Goal: Use online tool/utility

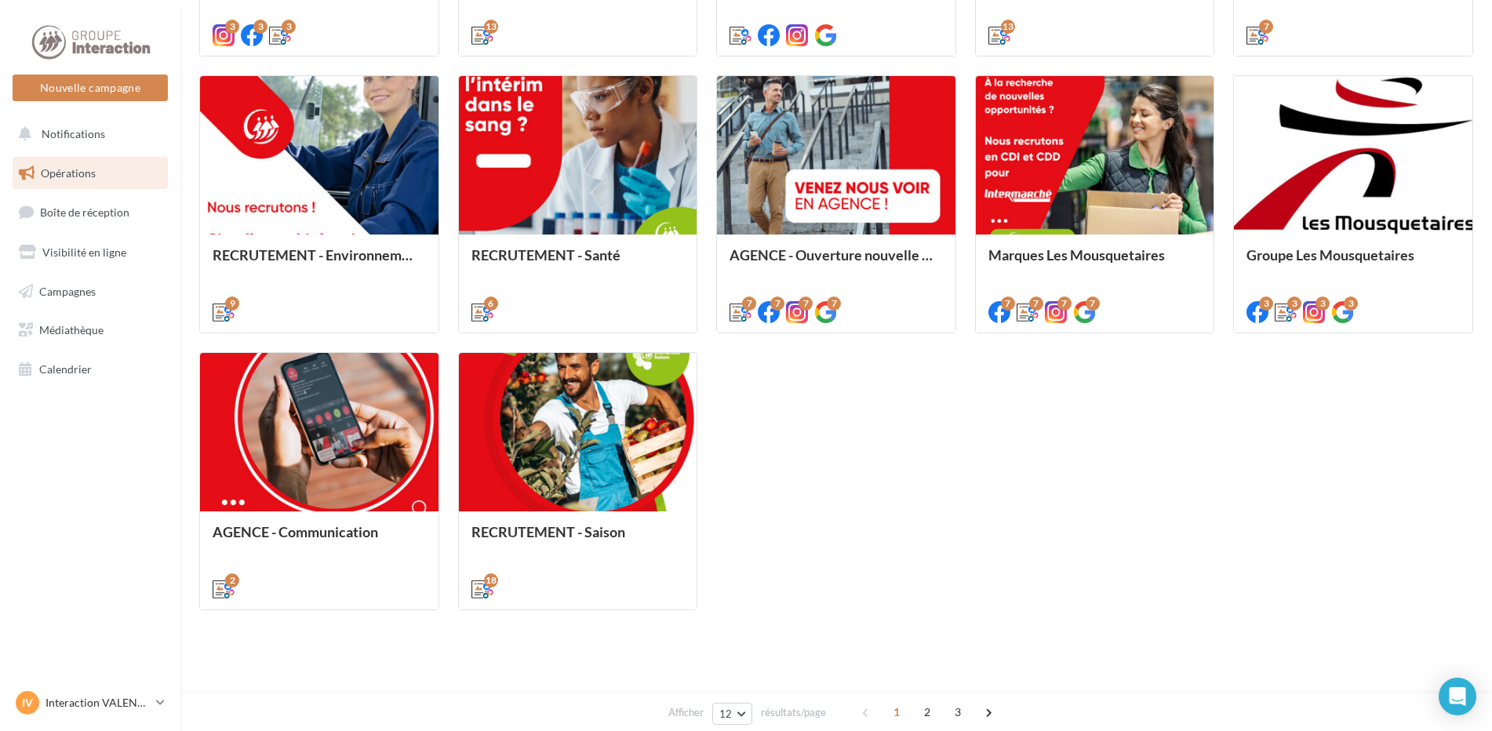
scroll to position [715, 0]
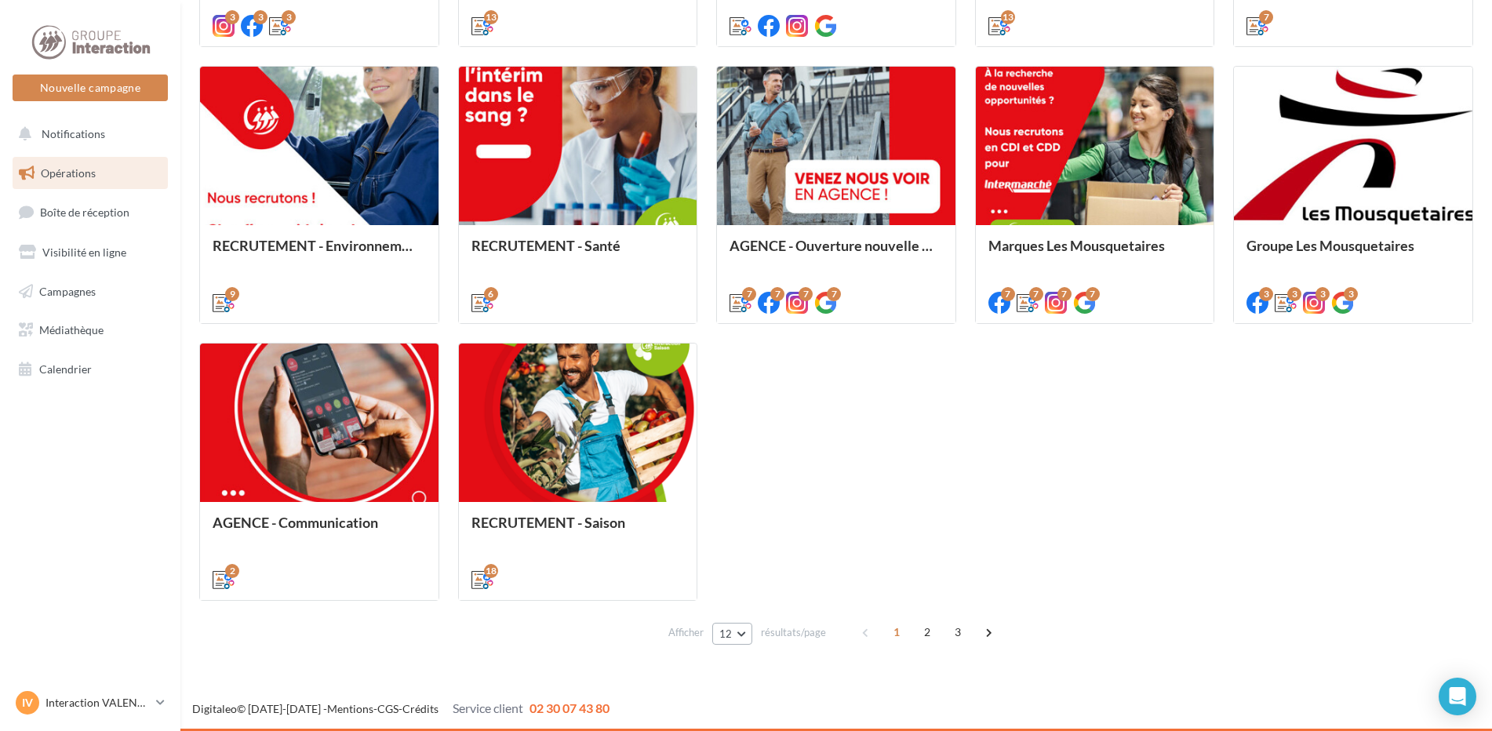
click at [736, 637] on button "12" at bounding box center [732, 634] width 40 height 22
click at [748, 608] on button "96" at bounding box center [767, 604] width 110 height 27
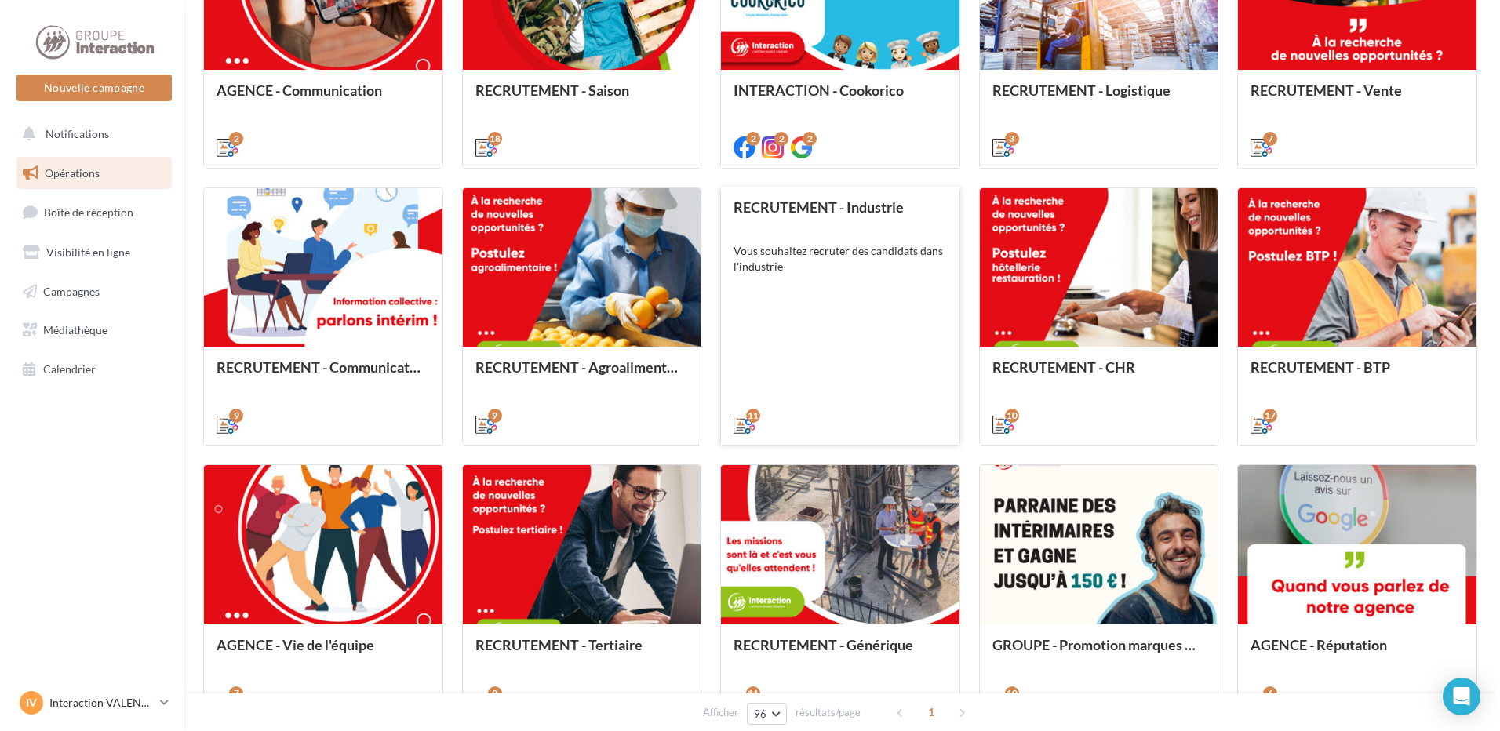
scroll to position [1226, 0]
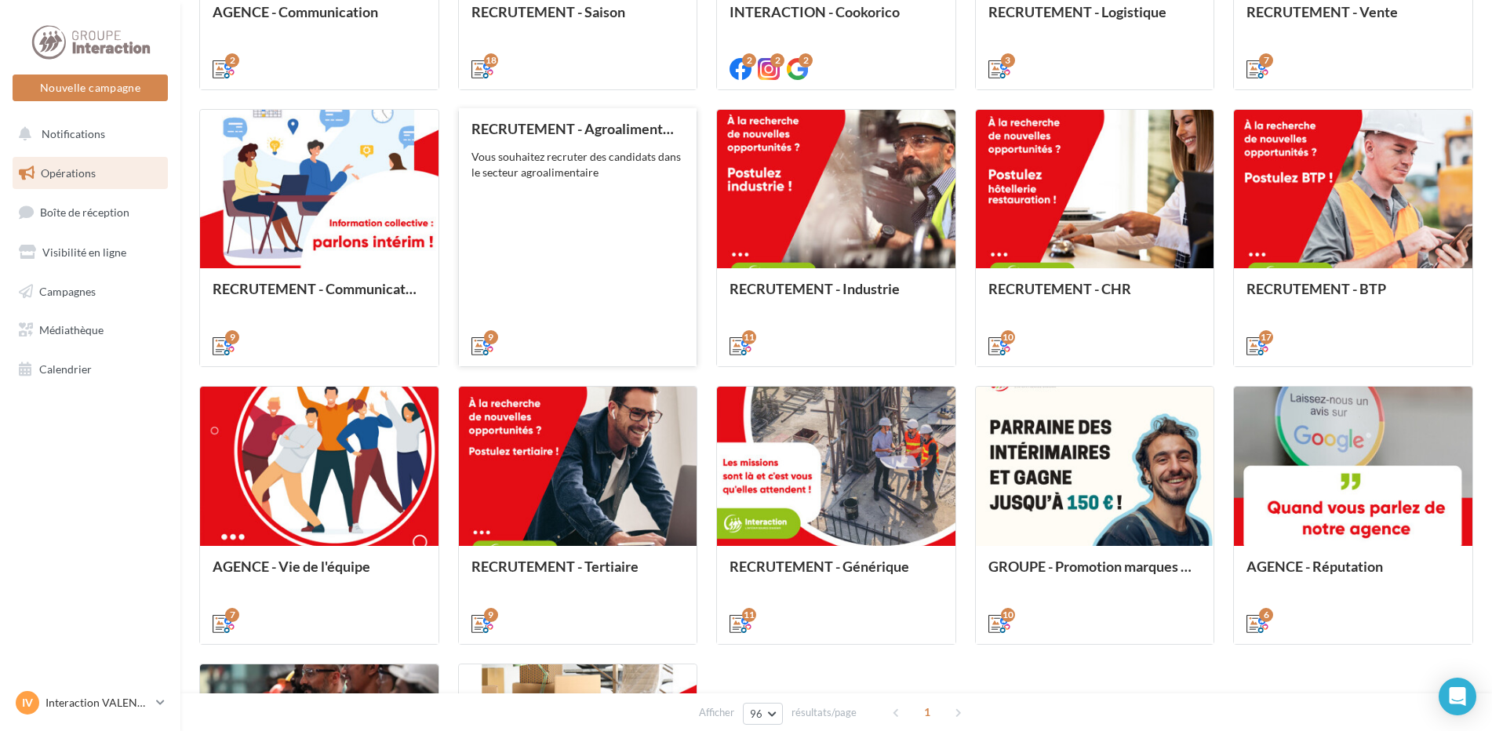
click at [599, 231] on div "RECRUTEMENT - Agroalimentaire Vous souhaitez recruter des candidats dans le sec…" at bounding box center [577, 236] width 213 height 231
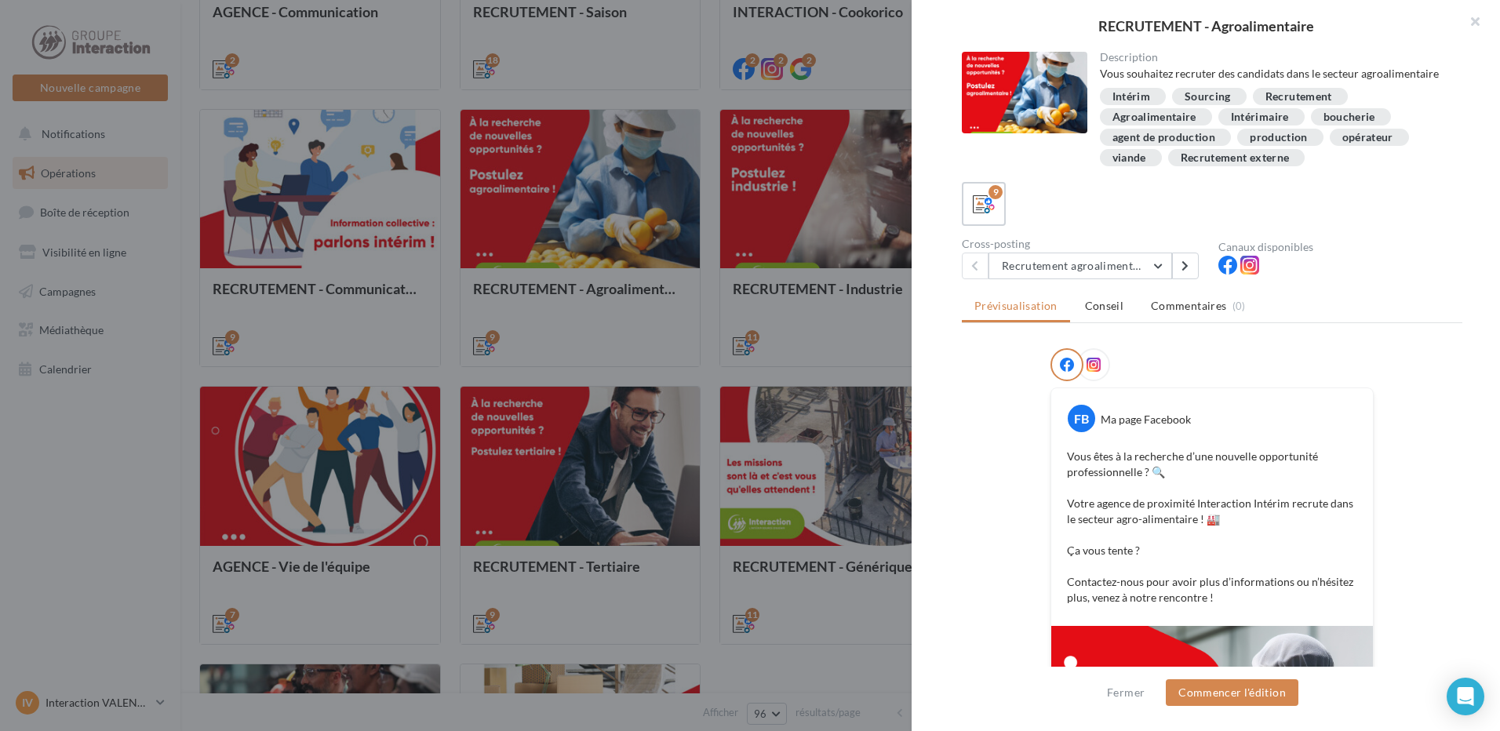
scroll to position [78, 0]
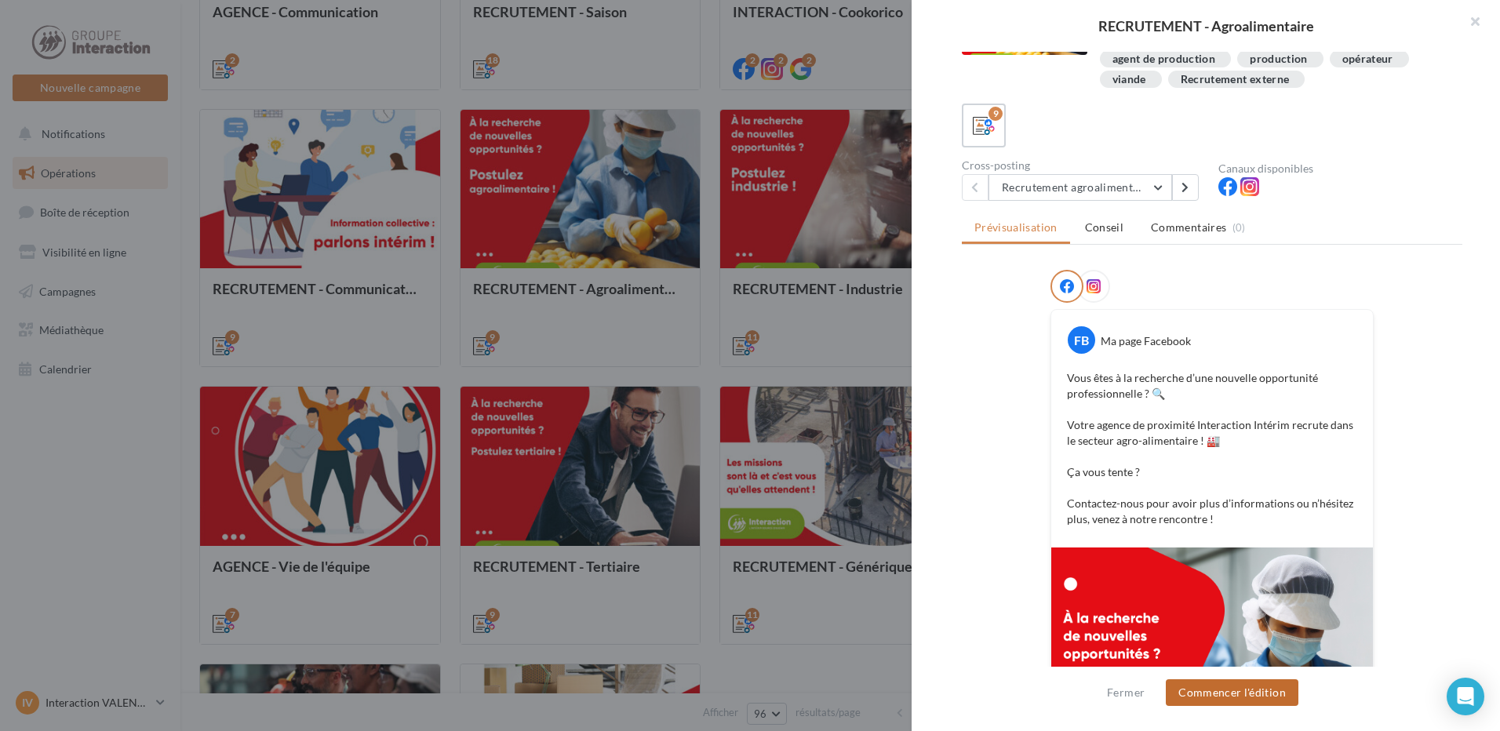
click at [1221, 693] on button "Commencer l'édition" at bounding box center [1232, 692] width 133 height 27
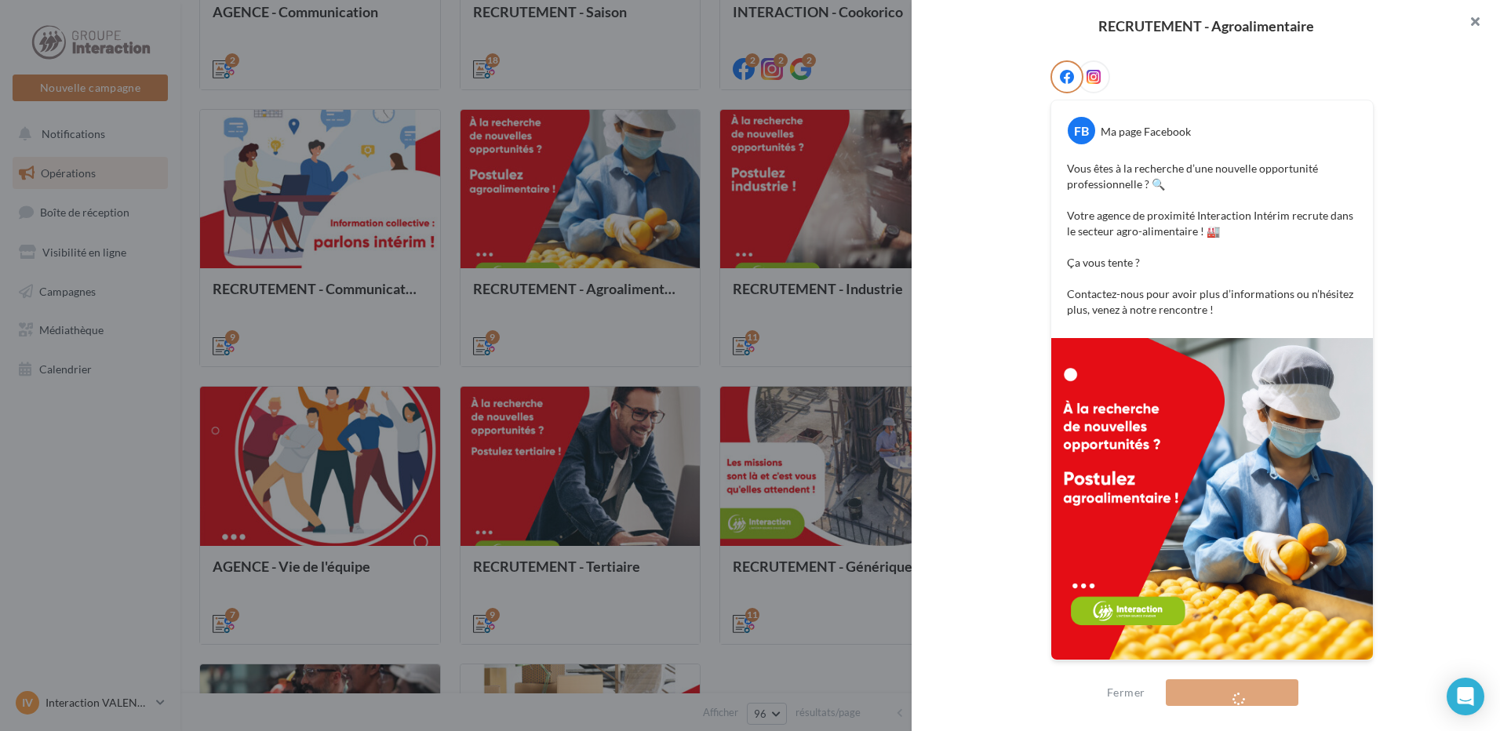
click at [1471, 29] on button "button" at bounding box center [1468, 23] width 63 height 47
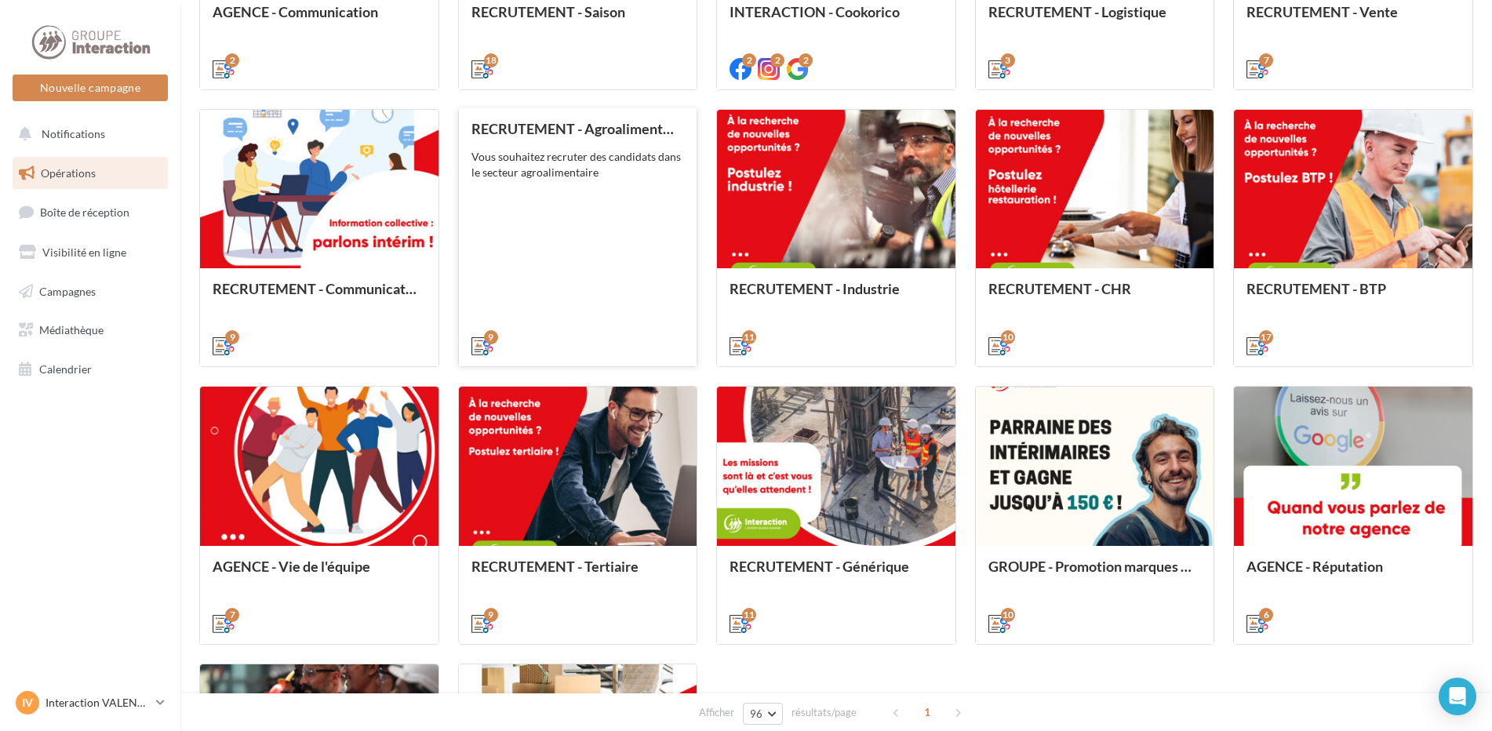
click at [562, 238] on div "RECRUTEMENT - Agroalimentaire Vous souhaitez recruter des candidats dans le sec…" at bounding box center [577, 236] width 213 height 231
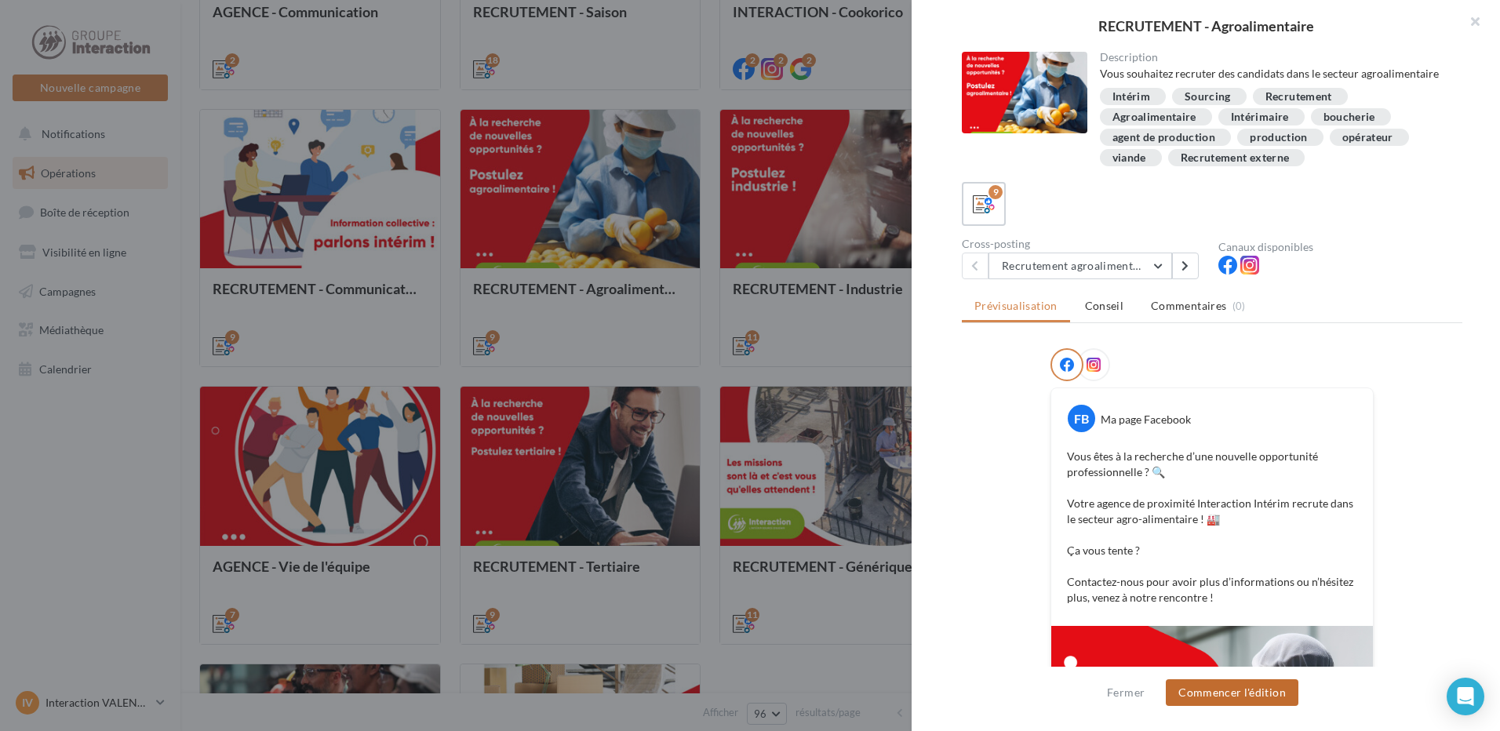
click at [1228, 688] on button "Commencer l'édition" at bounding box center [1232, 692] width 133 height 27
